Goal: Task Accomplishment & Management: Manage account settings

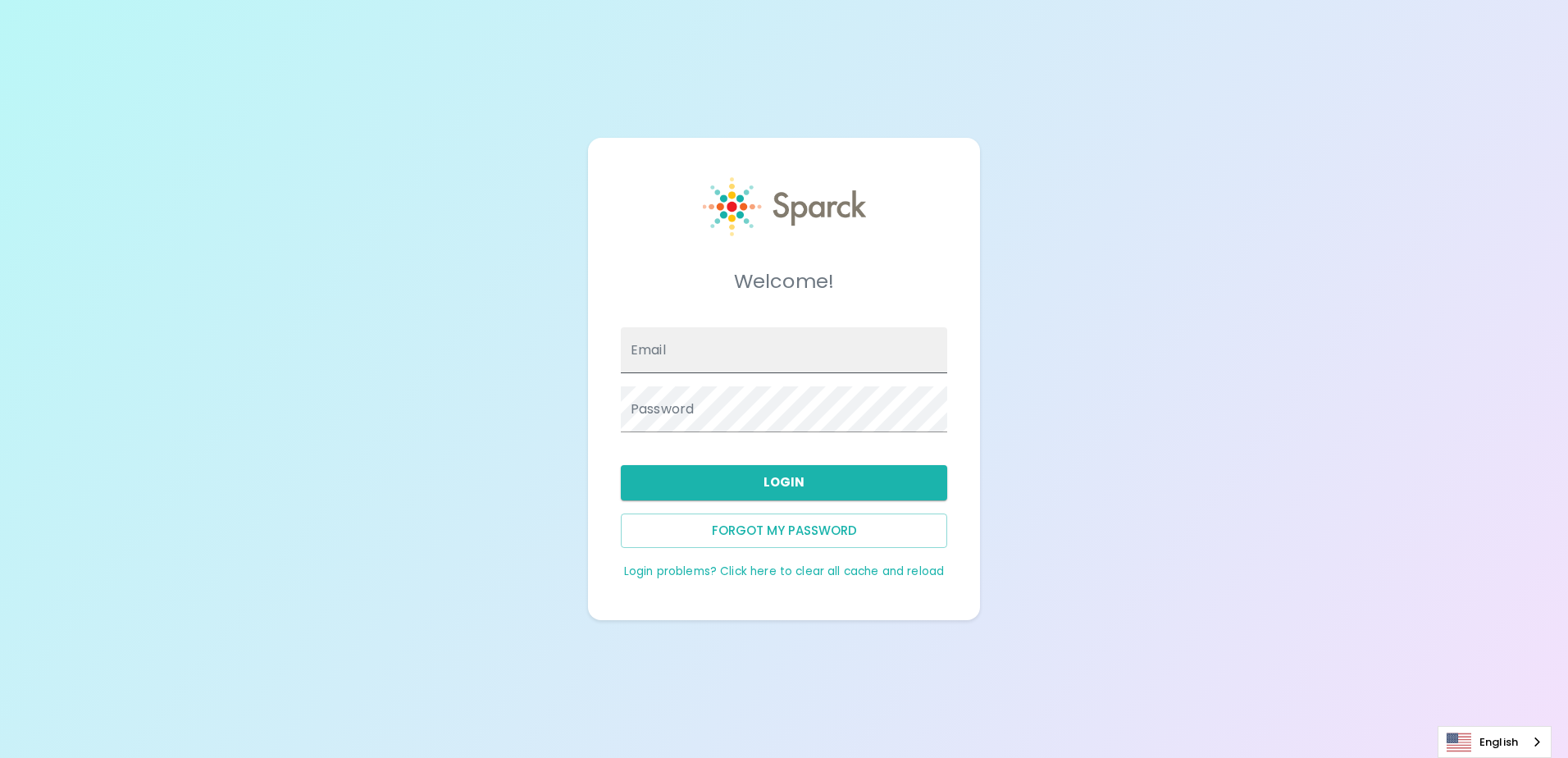
drag, startPoint x: 0, startPoint y: 0, endPoint x: 685, endPoint y: 360, distance: 773.8
click at [685, 360] on input "Email" at bounding box center [784, 351] width 327 height 46
type input "jvictorino@sfbaycoffee.com"
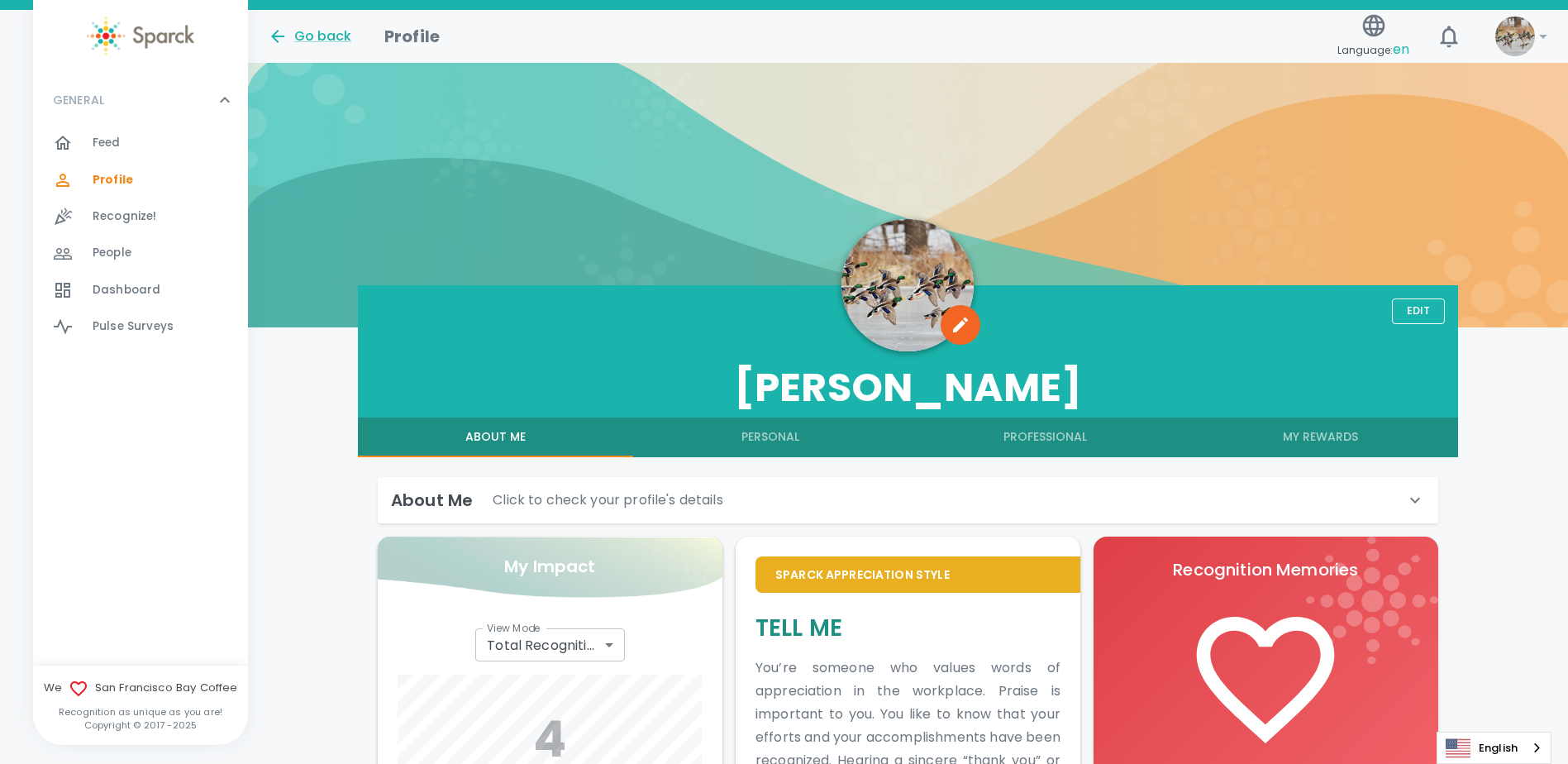
click at [107, 137] on span "Feed" at bounding box center [106, 143] width 28 height 16
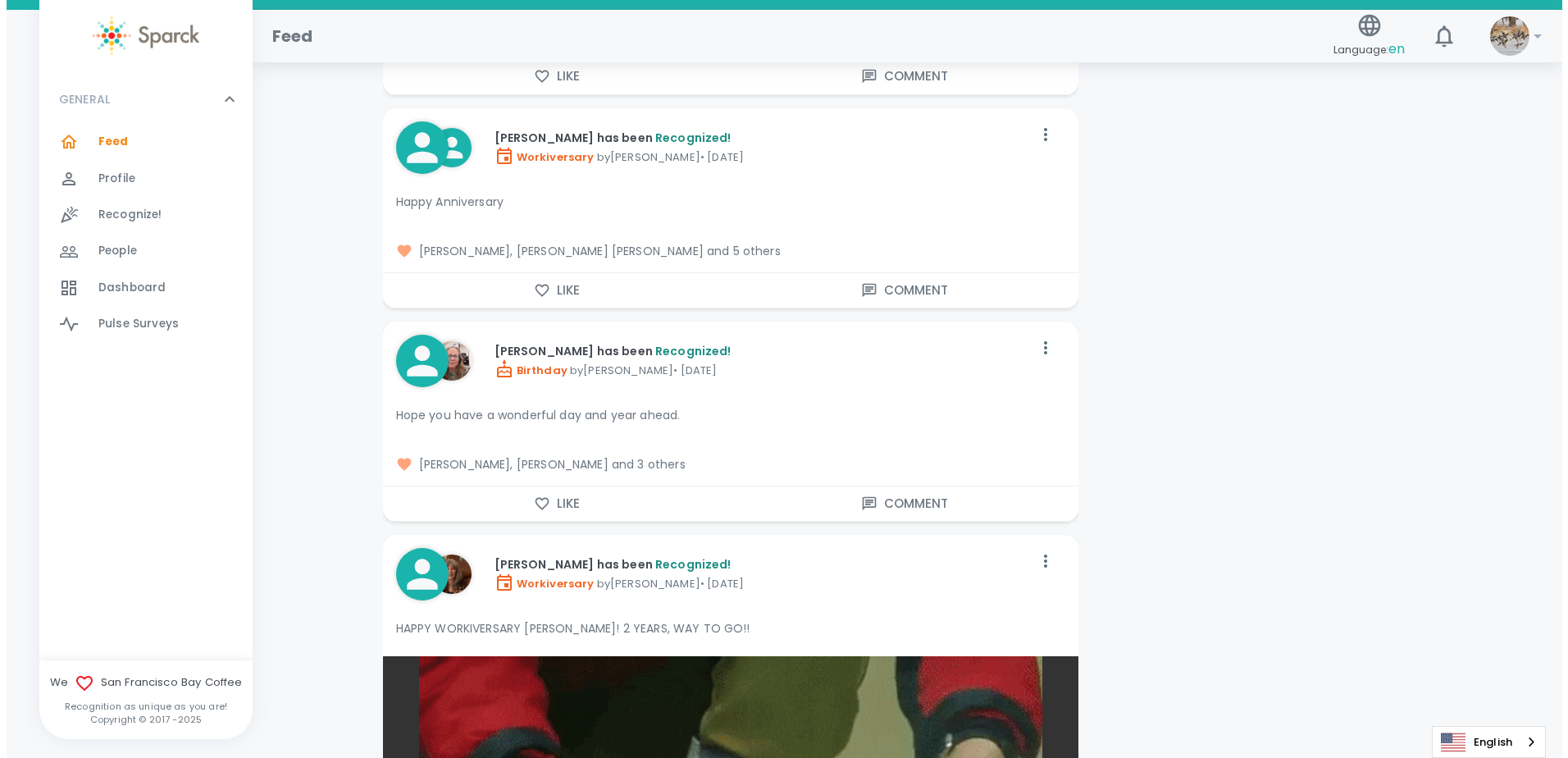
scroll to position [4674, 0]
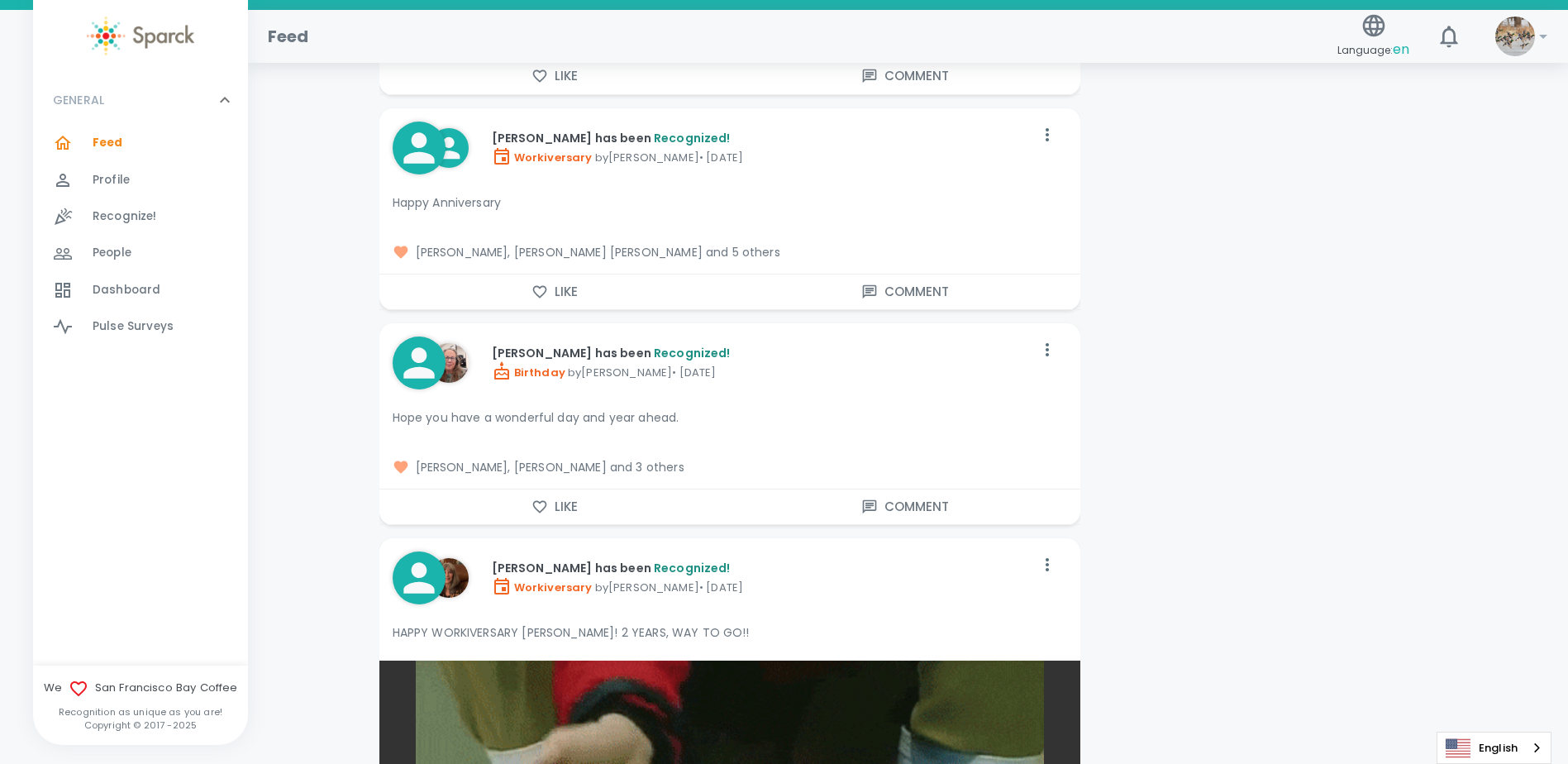
click at [1523, 38] on img at bounding box center [1515, 36] width 39 height 39
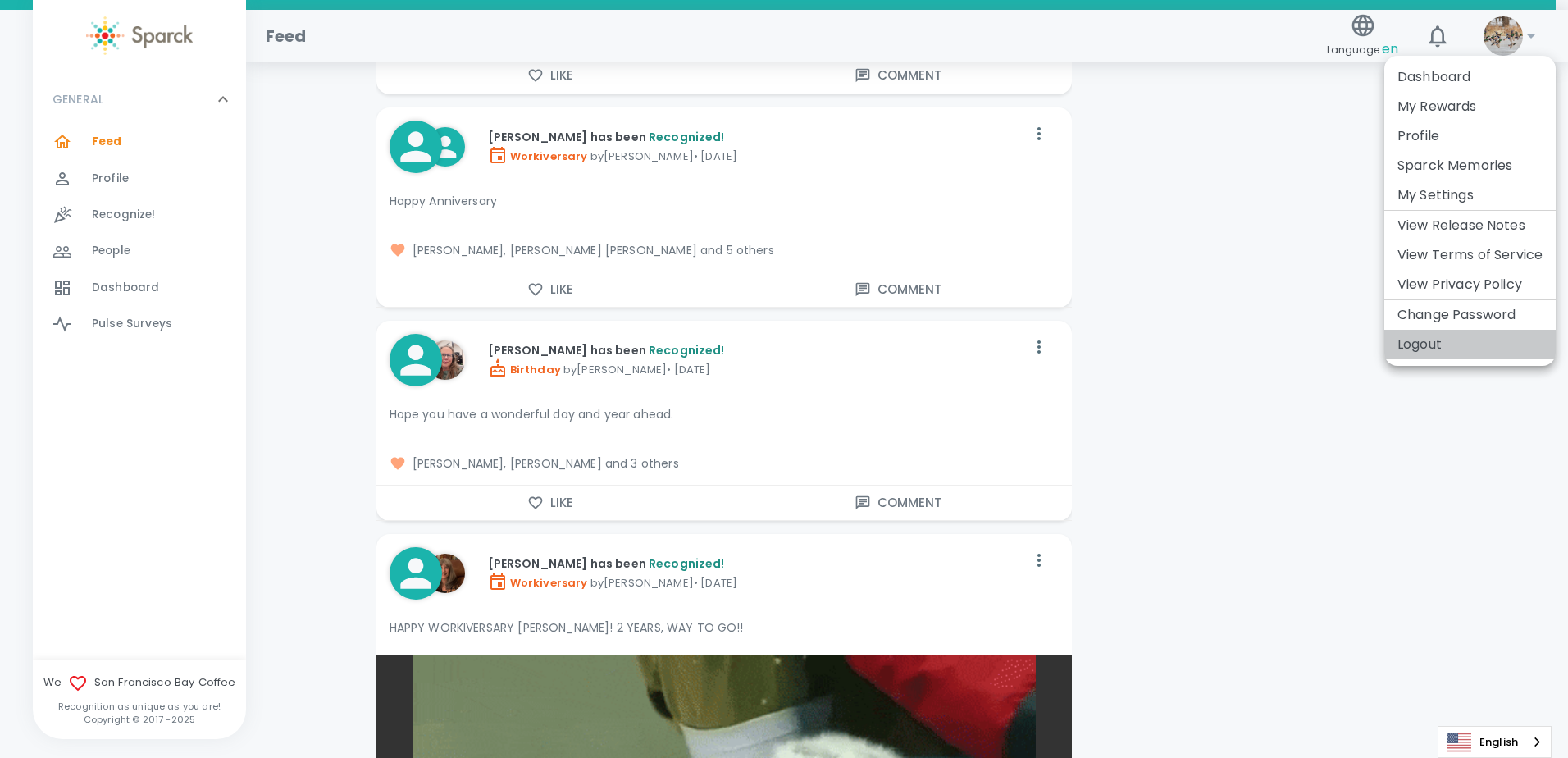
click at [1414, 336] on li "Logout" at bounding box center [1469, 343] width 171 height 29
